Goal: Use online tool/utility: Utilize a website feature to perform a specific function

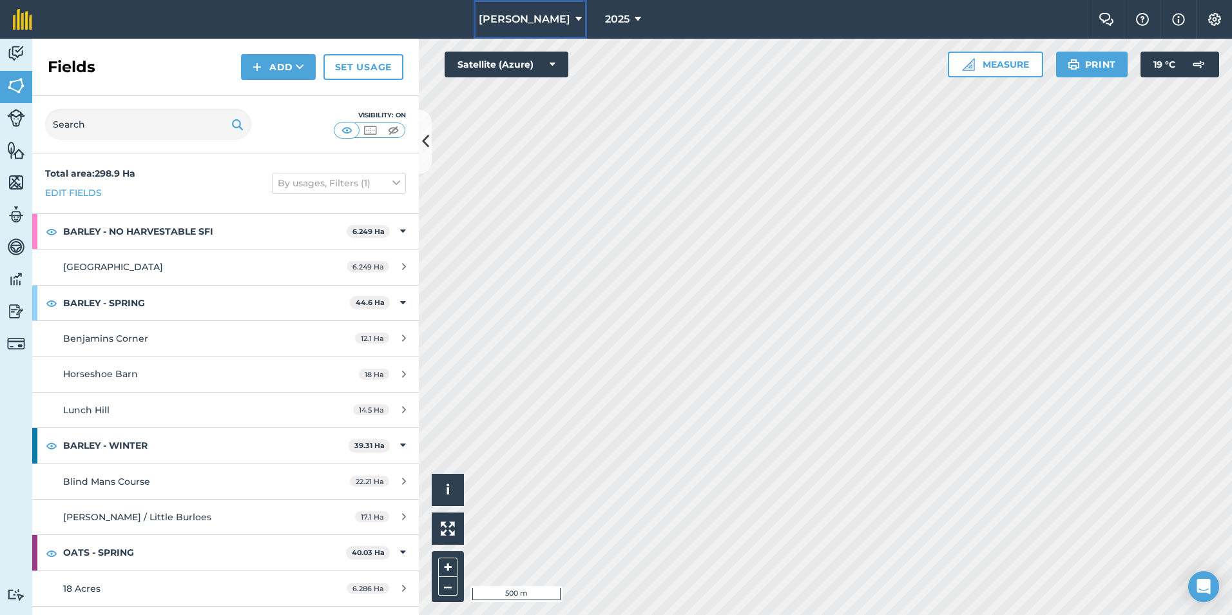
click at [566, 22] on button "[PERSON_NAME]" at bounding box center [530, 19] width 113 height 39
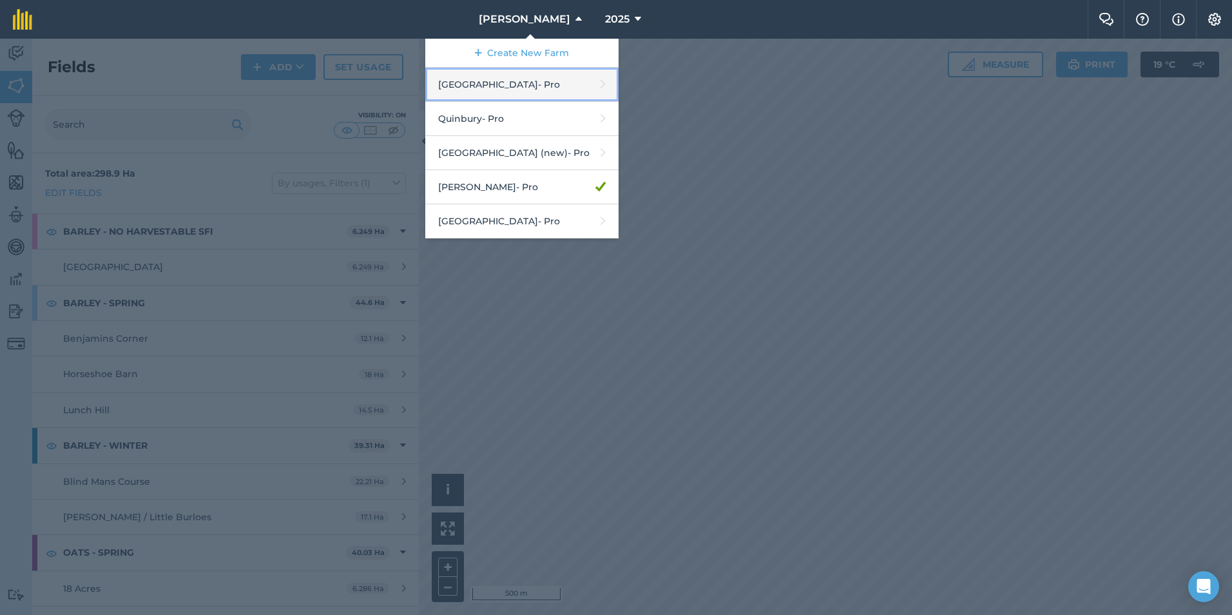
click at [500, 81] on link "Hyde Hall - Pro" at bounding box center [521, 85] width 193 height 34
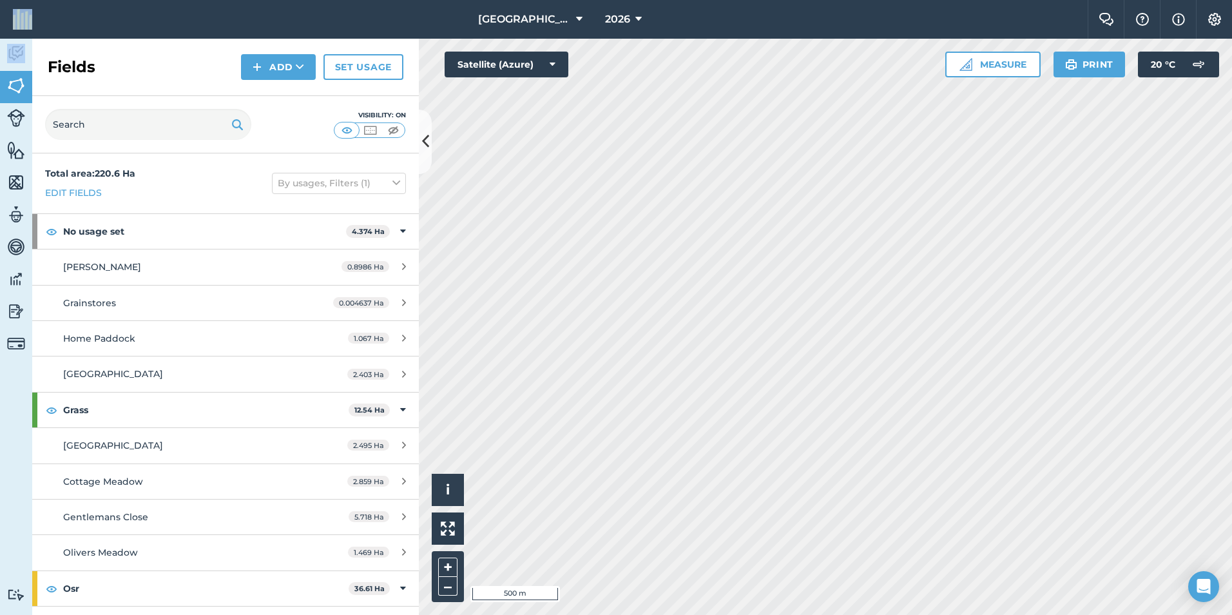
drag, startPoint x: 835, startPoint y: 19, endPoint x: -779, endPoint y: 35, distance: 1614.7
click at [0, 35] on html "[GEOGRAPHIC_DATA] 2026 Farm Chat Help Info Settings [GEOGRAPHIC_DATA] - 2026 Re…" at bounding box center [616, 307] width 1232 height 615
click at [876, 614] on html "[GEOGRAPHIC_DATA] 2026 Farm Chat Help Info Settings [GEOGRAPHIC_DATA] - 2026 Re…" at bounding box center [616, 307] width 1232 height 615
click at [938, 614] on html "[GEOGRAPHIC_DATA] 2026 Farm Chat Help Info Settings [GEOGRAPHIC_DATA] - 2026 Re…" at bounding box center [616, 307] width 1232 height 615
click at [908, 614] on html "[GEOGRAPHIC_DATA] 2026 Farm Chat Help Info Settings [GEOGRAPHIC_DATA] - 2026 Re…" at bounding box center [616, 307] width 1232 height 615
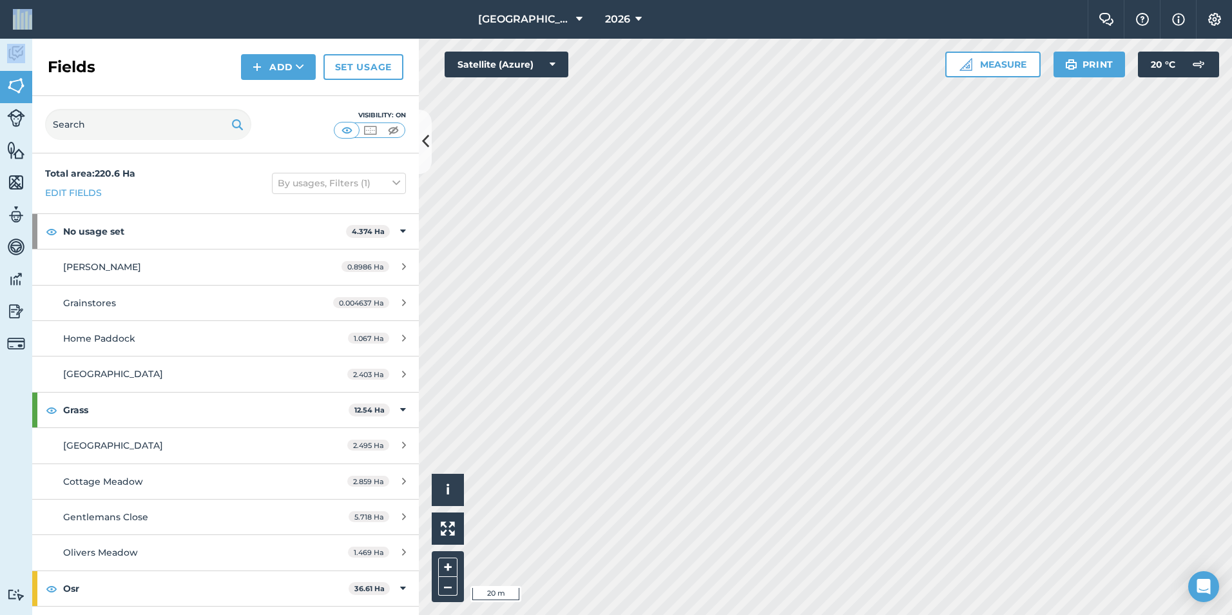
click at [866, 614] on html "[GEOGRAPHIC_DATA] 2026 Farm Chat Help Info Settings [GEOGRAPHIC_DATA] - 2026 Re…" at bounding box center [616, 307] width 1232 height 615
click at [880, 614] on html "[GEOGRAPHIC_DATA] 2026 Farm Chat Help Info Settings [GEOGRAPHIC_DATA] - 2026 Re…" at bounding box center [616, 307] width 1232 height 615
click at [790, 614] on html "[GEOGRAPHIC_DATA] 2026 Farm Chat Help Info Settings [GEOGRAPHIC_DATA] - 2026 Re…" at bounding box center [616, 307] width 1232 height 615
click at [757, 614] on html "[GEOGRAPHIC_DATA] 2026 Farm Chat Help Info Settings [GEOGRAPHIC_DATA] - 2026 Re…" at bounding box center [616, 307] width 1232 height 615
click at [819, 614] on html "[GEOGRAPHIC_DATA] 2026 Farm Chat Help Info Settings [GEOGRAPHIC_DATA] - 2026 Re…" at bounding box center [616, 307] width 1232 height 615
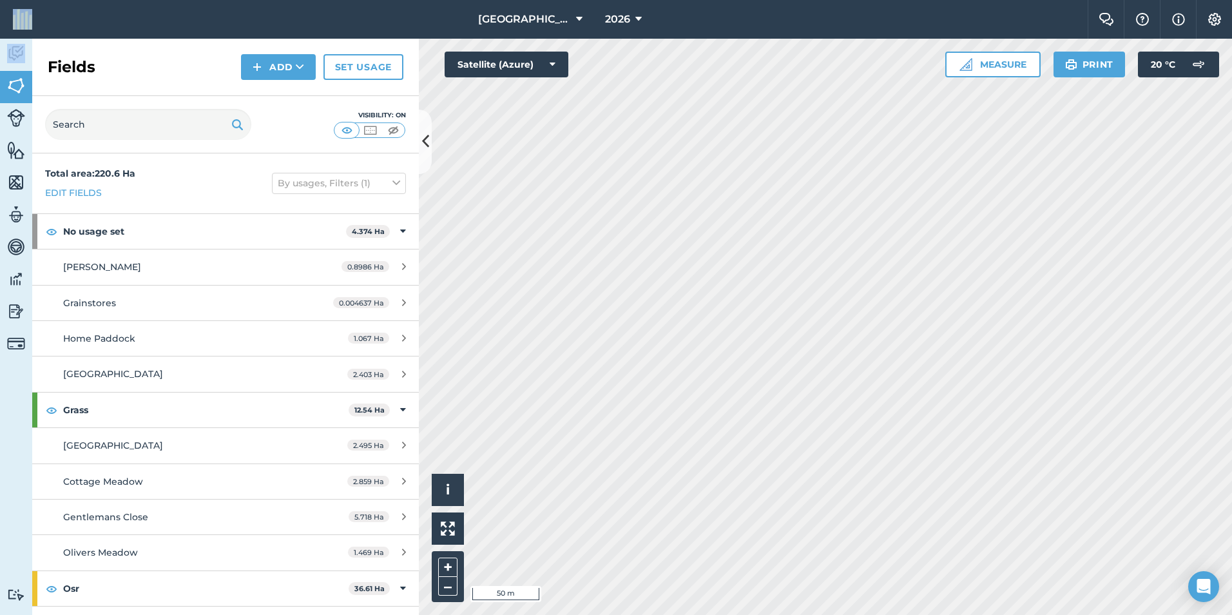
click at [820, 614] on html "[GEOGRAPHIC_DATA] 2026 Farm Chat Help Info Settings [GEOGRAPHIC_DATA] - 2026 Re…" at bounding box center [616, 307] width 1232 height 615
click at [990, 64] on button "Measure" at bounding box center [993, 65] width 95 height 26
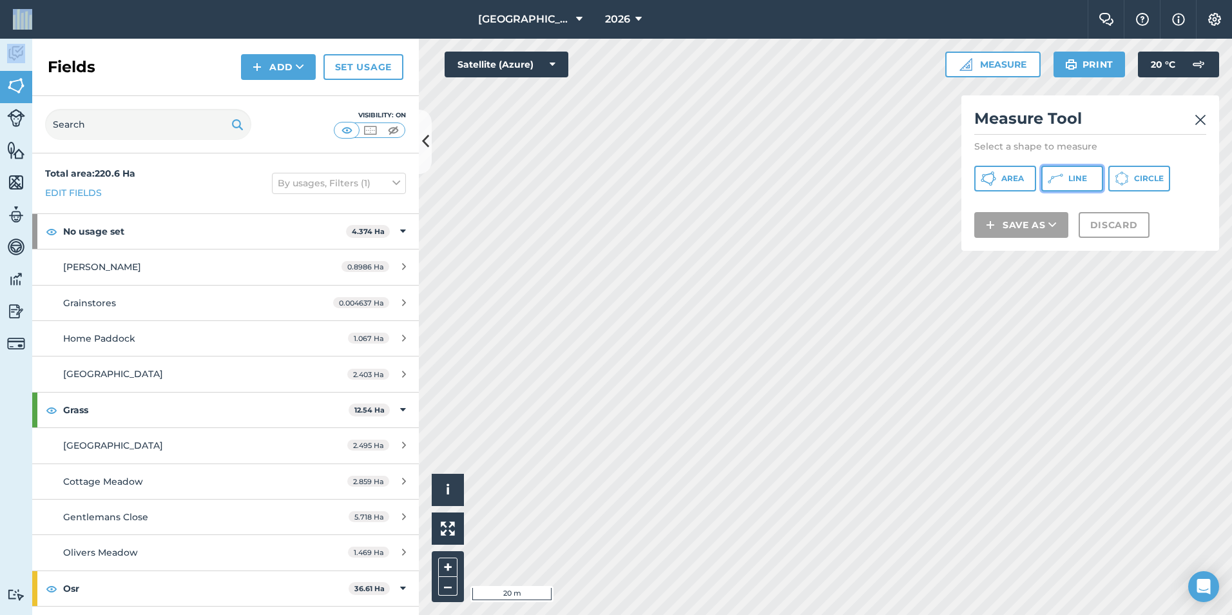
click at [996, 181] on icon at bounding box center [988, 178] width 15 height 15
